Goal: Task Accomplishment & Management: Complete application form

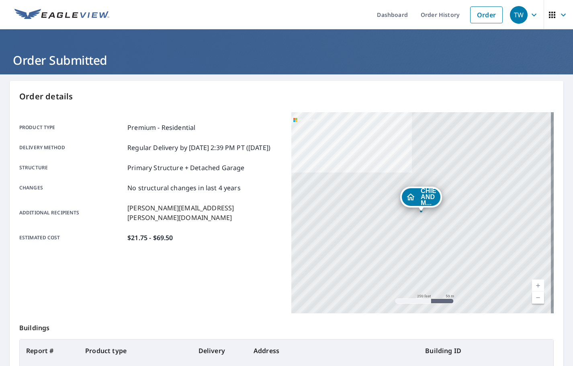
scroll to position [90, 0]
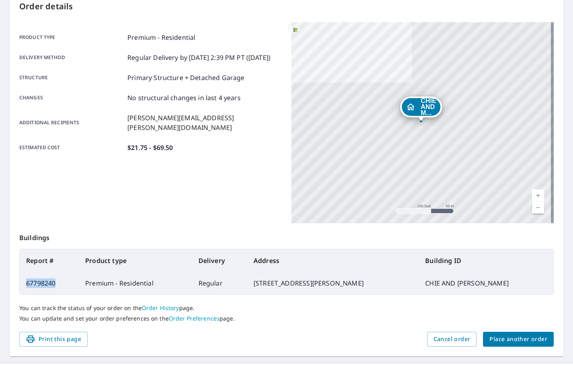
click at [505, 338] on span "Place another order" at bounding box center [519, 339] width 58 height 10
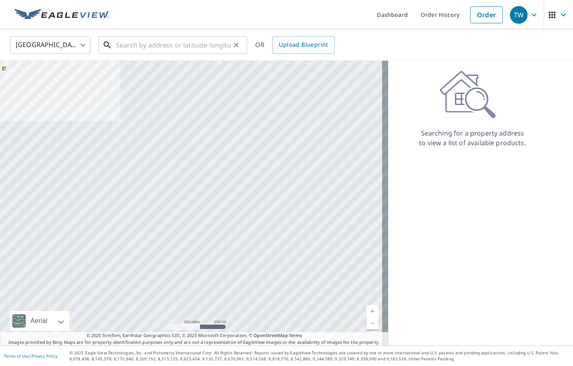
click at [172, 45] on input "text" at bounding box center [173, 45] width 115 height 23
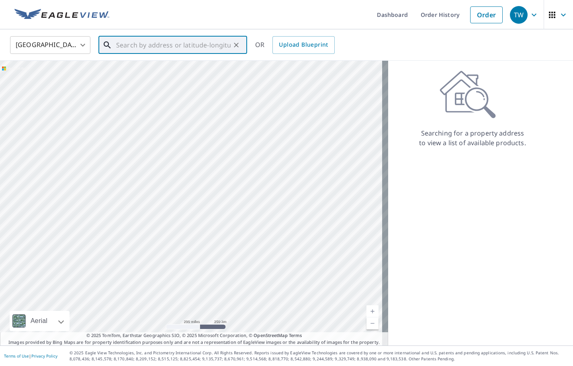
paste input "[STREET_ADDRESS]"
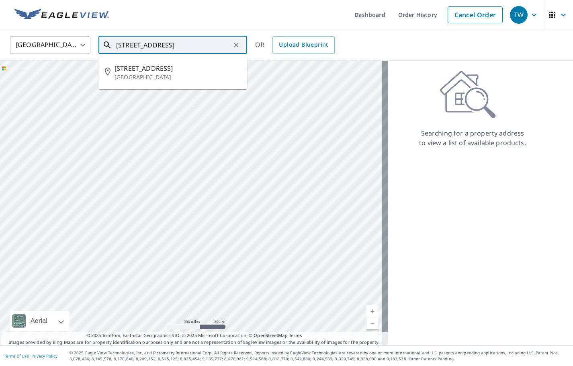
type input "[STREET_ADDRESS]"
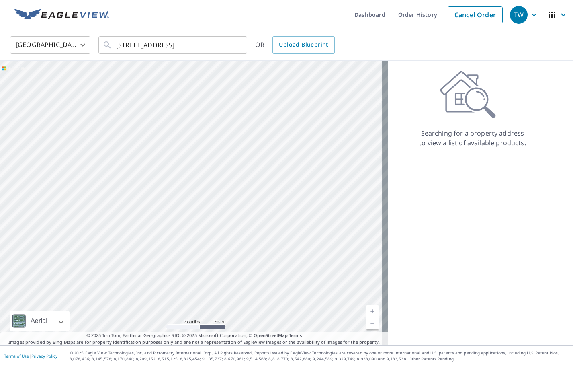
scroll to position [0, 0]
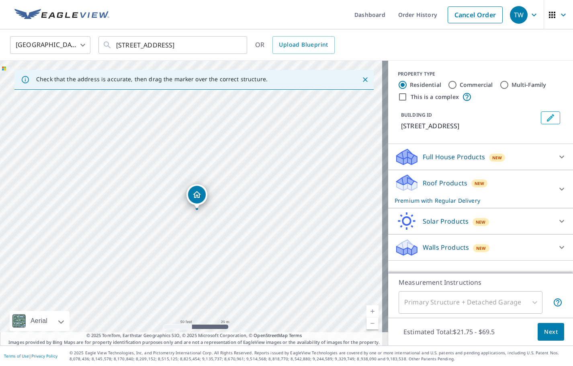
drag, startPoint x: 193, startPoint y: 192, endPoint x: 199, endPoint y: 199, distance: 9.2
click at [541, 119] on button "Edit building 1" at bounding box center [550, 117] width 19 height 13
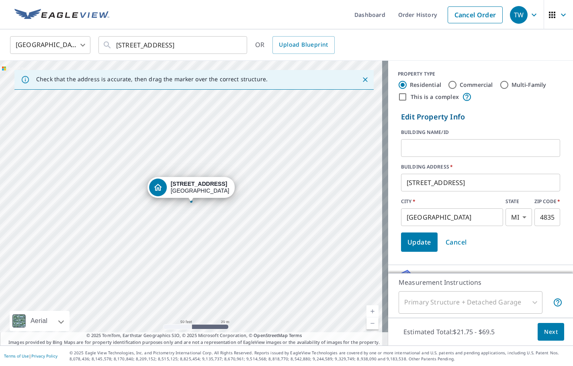
click at [477, 142] on input "text" at bounding box center [480, 148] width 159 height 23
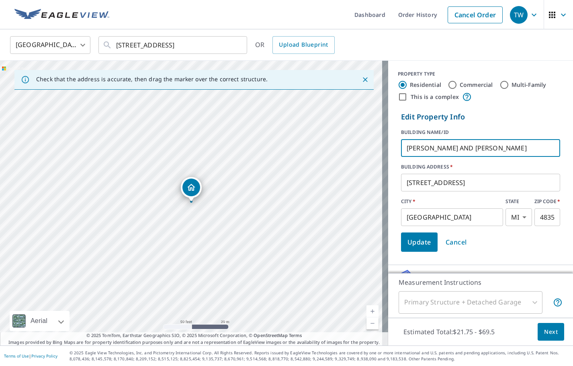
type input "[PERSON_NAME] AND [PERSON_NAME]"
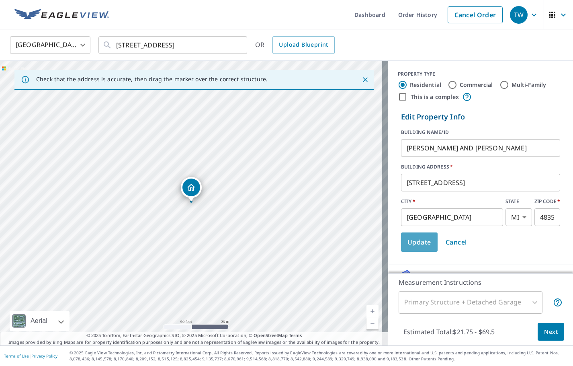
click at [415, 242] on span "Update" at bounding box center [420, 241] width 24 height 11
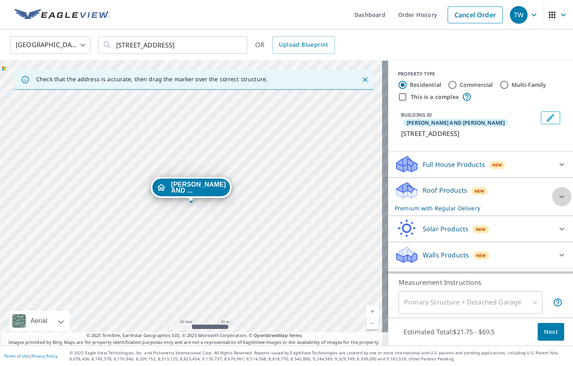
click at [560, 192] on icon at bounding box center [562, 197] width 10 height 10
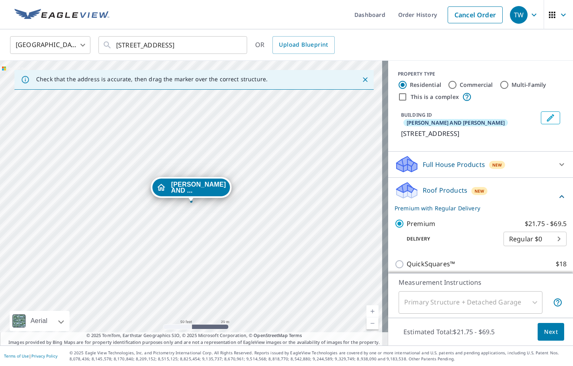
click at [544, 332] on span "Next" at bounding box center [551, 332] width 14 height 10
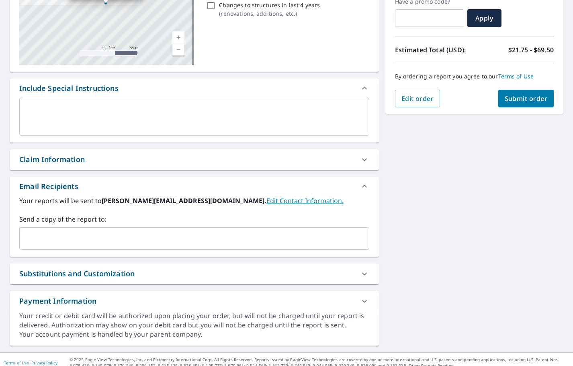
scroll to position [150, 0]
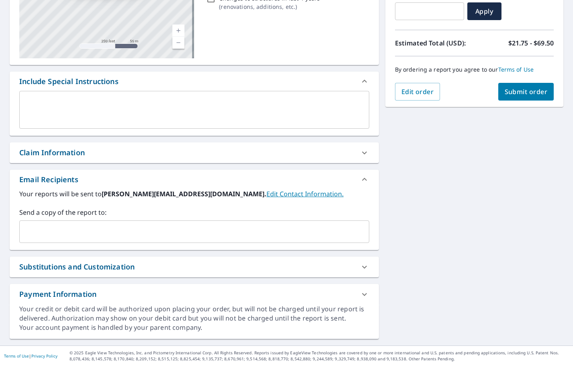
click at [101, 236] on input "text" at bounding box center [188, 231] width 331 height 15
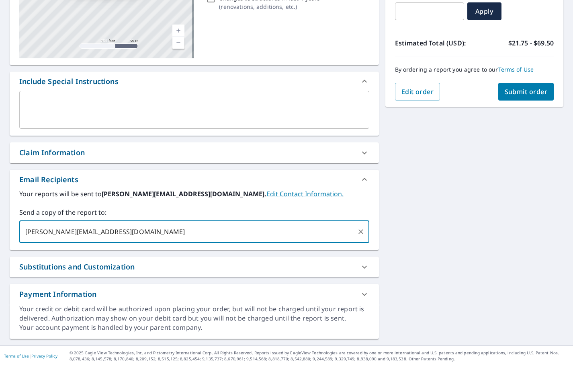
type input "[PERSON_NAME][EMAIL_ADDRESS][DOMAIN_NAME]"
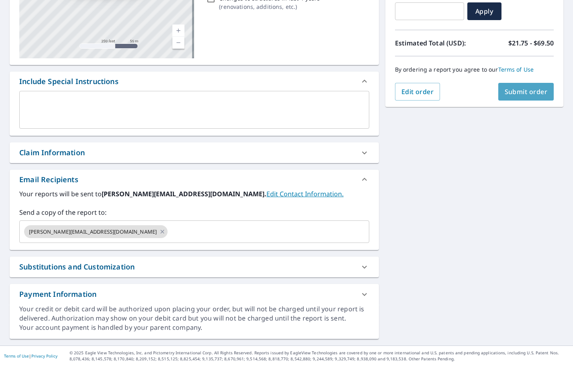
click at [502, 100] on button "Submit order" at bounding box center [527, 92] width 56 height 18
checkbox input "true"
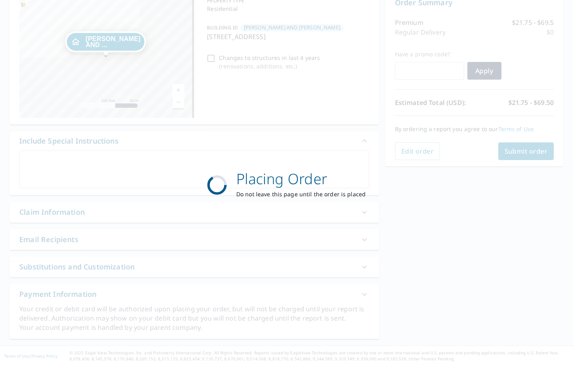
scroll to position [90, 0]
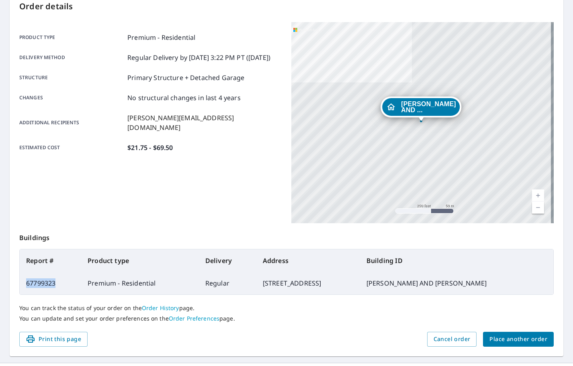
drag, startPoint x: 45, startPoint y: 282, endPoint x: 22, endPoint y: 285, distance: 23.5
click at [22, 285] on td "67799323" at bounding box center [51, 283] width 62 height 23
copy td "67799323"
